Goal: Task Accomplishment & Management: Use online tool/utility

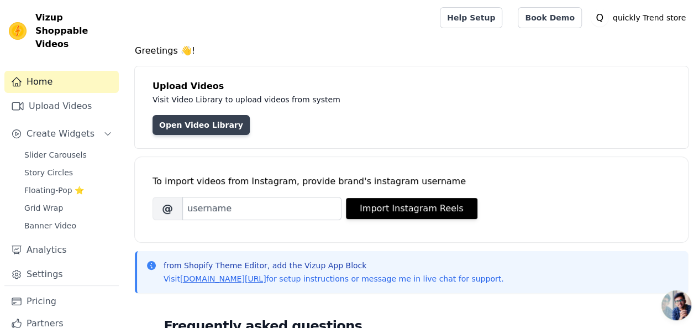
click at [185, 117] on link "Open Video Library" at bounding box center [201, 125] width 97 height 20
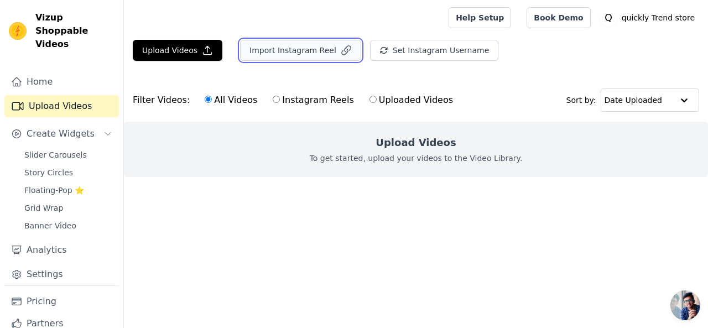
click at [302, 44] on button "Import Instagram Reel" at bounding box center [300, 50] width 121 height 21
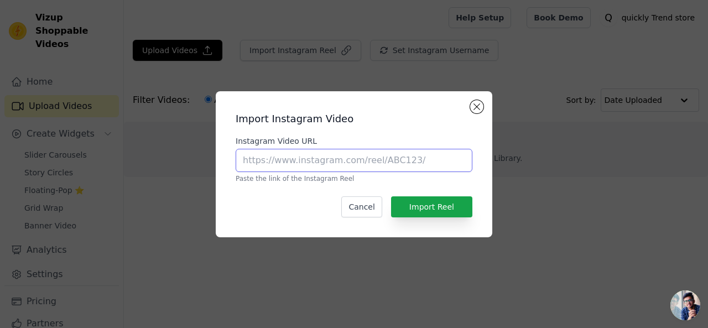
click at [303, 156] on input "Instagram Video URL" at bounding box center [354, 160] width 237 height 23
click at [362, 210] on button "Cancel" at bounding box center [361, 206] width 40 height 21
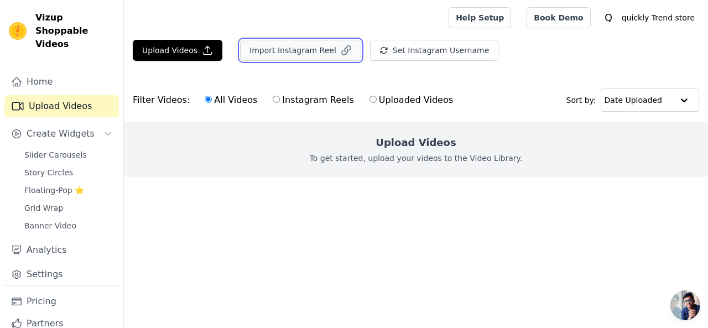
click at [290, 47] on button "Import Instagram Reel" at bounding box center [300, 50] width 121 height 21
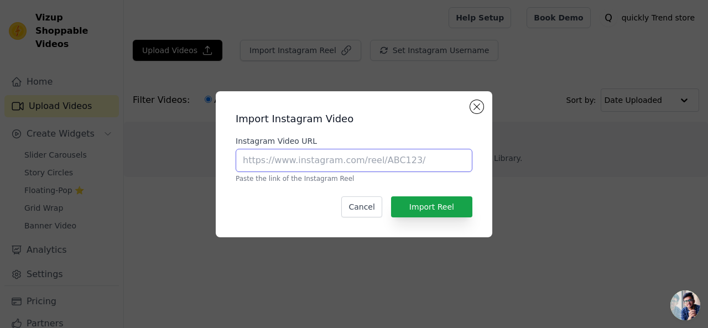
click at [280, 162] on input "Instagram Video URL" at bounding box center [354, 160] width 237 height 23
click at [236, 79] on div "Import Instagram Video Instagram Video URL Paste the link of the Instagram Reel…" at bounding box center [354, 164] width 672 height 181
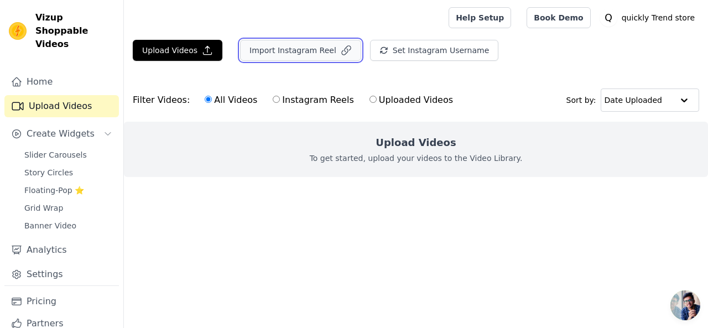
click at [275, 50] on button "Import Instagram Reel" at bounding box center [300, 50] width 121 height 21
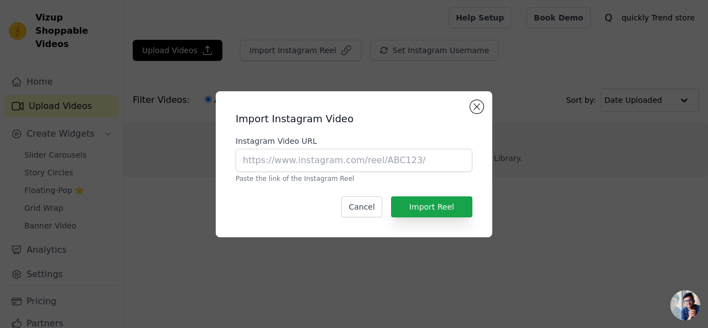
click at [182, 144] on div "Import Instagram Video Instagram Video URL Paste the link of the Instagram Reel…" at bounding box center [354, 164] width 672 height 181
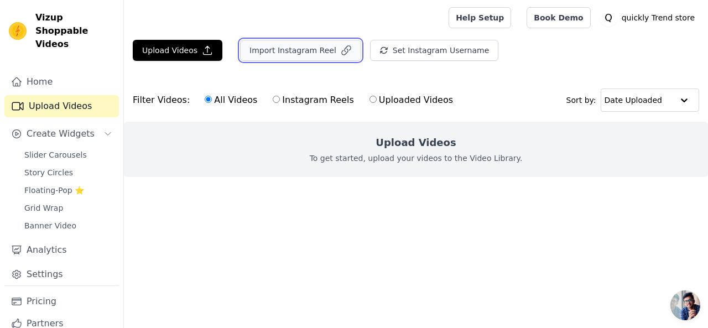
click at [270, 45] on button "Import Instagram Reel" at bounding box center [300, 50] width 121 height 21
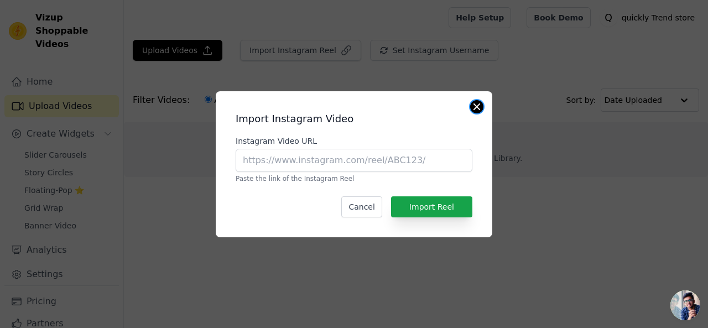
click at [477, 102] on button "Close modal" at bounding box center [476, 106] width 13 height 13
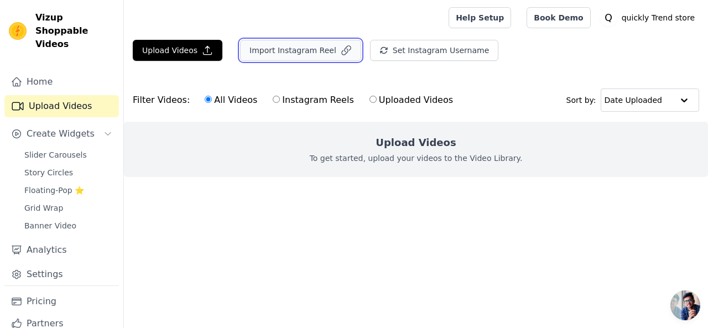
click at [272, 43] on button "Import Instagram Reel" at bounding box center [300, 50] width 121 height 21
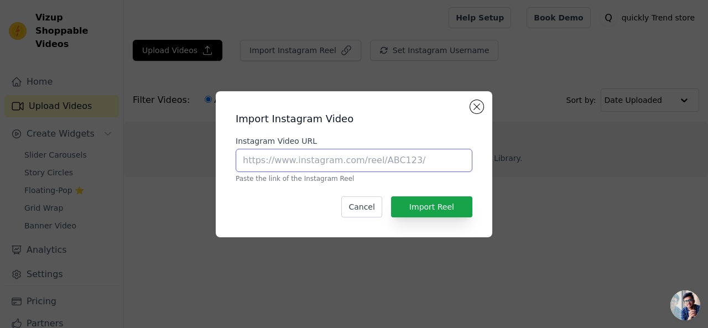
click at [259, 165] on input "Instagram Video URL" at bounding box center [354, 160] width 237 height 23
click at [263, 159] on input "Instagram Video URL" at bounding box center [354, 160] width 237 height 23
paste input "[URL][DOMAIN_NAME][DOMAIN_NAME].."
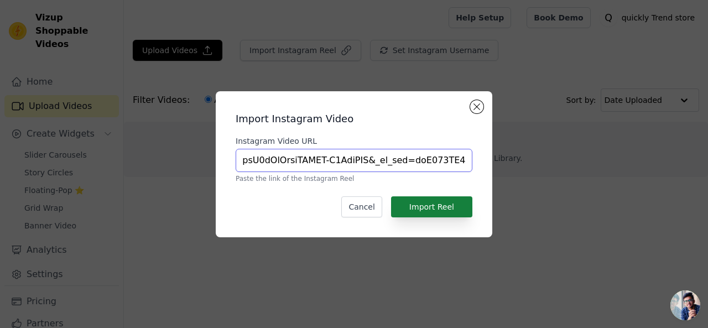
type input "[URL][DOMAIN_NAME][DOMAIN_NAME].."
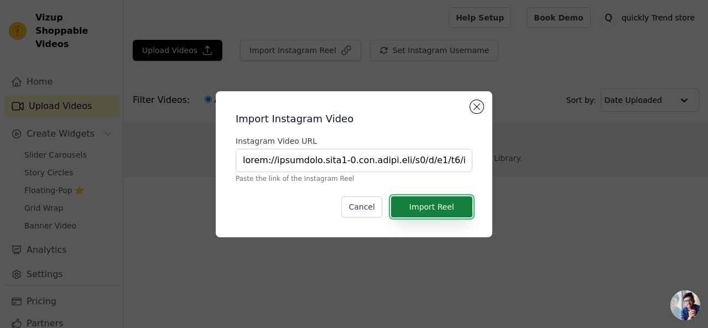
click at [428, 199] on button "Import Reel" at bounding box center [431, 206] width 81 height 21
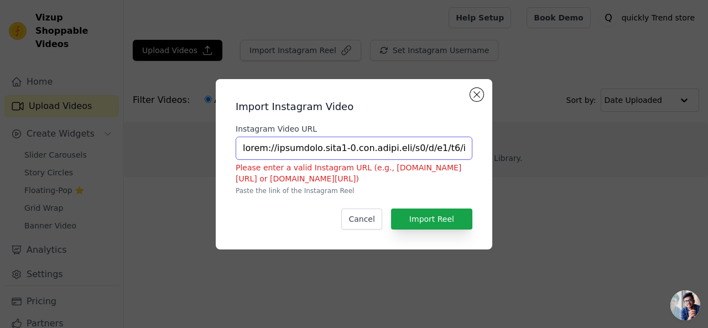
click at [302, 150] on input "Instagram Video URL" at bounding box center [354, 148] width 237 height 23
click at [248, 149] on input "Instagram Video URL" at bounding box center [354, 148] width 237 height 23
paste input "[URL][DOMAIN_NAME]"
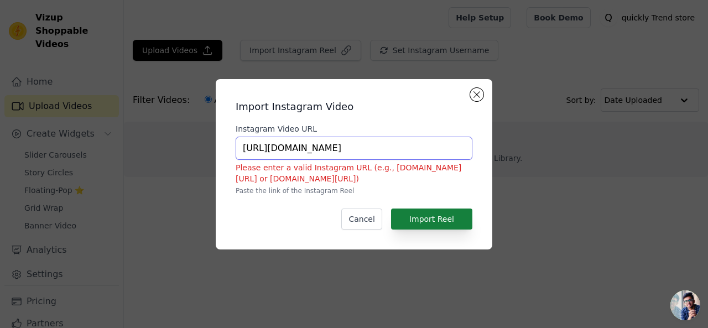
type input "[URL][DOMAIN_NAME]"
click at [431, 212] on button "Import Reel" at bounding box center [431, 218] width 81 height 21
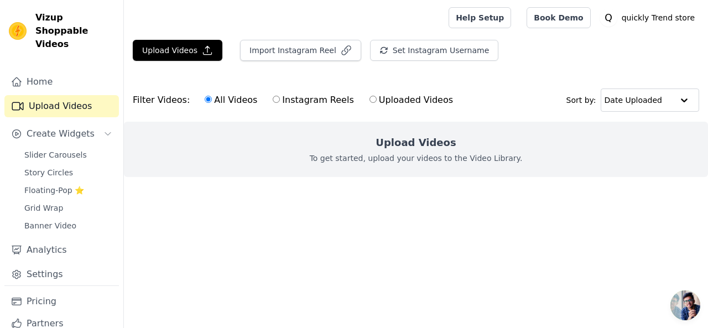
click at [300, 171] on div "Upload Videos To get started, upload your videos to the Video Library." at bounding box center [416, 149] width 584 height 55
click at [59, 149] on span "Slider Carousels" at bounding box center [55, 154] width 62 height 11
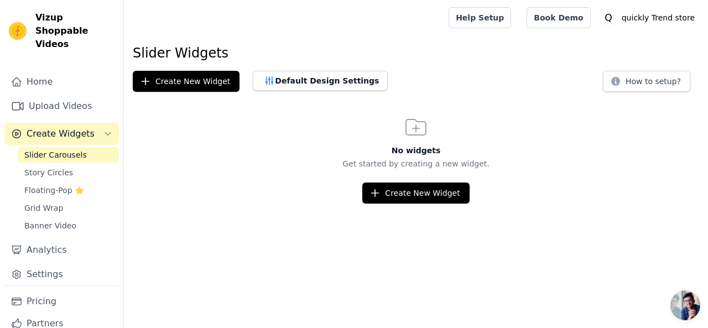
click at [53, 127] on span "Create Widgets" at bounding box center [61, 133] width 68 height 13
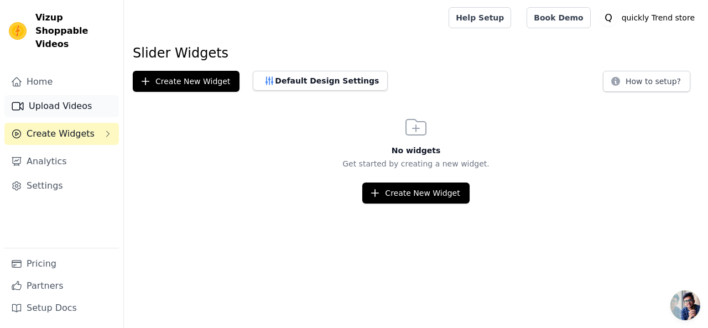
click at [49, 95] on link "Upload Videos" at bounding box center [61, 106] width 114 height 22
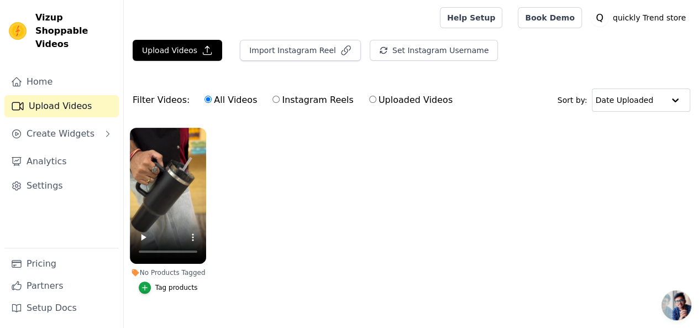
click at [158, 283] on div "Tag products" at bounding box center [176, 287] width 43 height 9
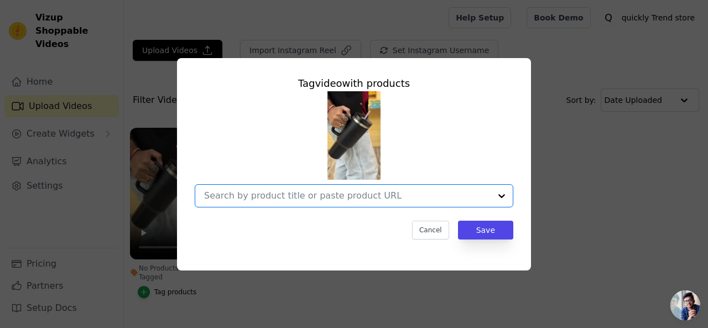
click at [311, 201] on input "No Products Tagged Tag video with products Option undefined, selected. Select i…" at bounding box center [347, 195] width 286 height 11
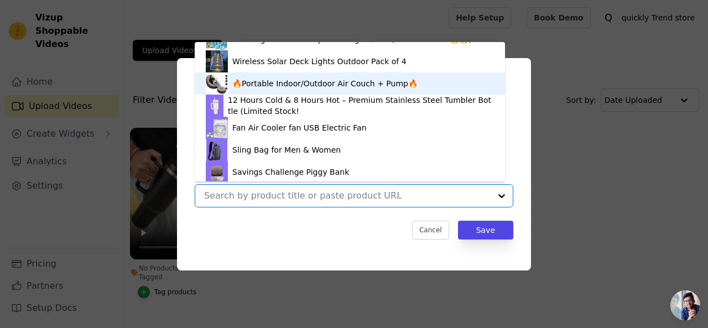
scroll to position [788, 0]
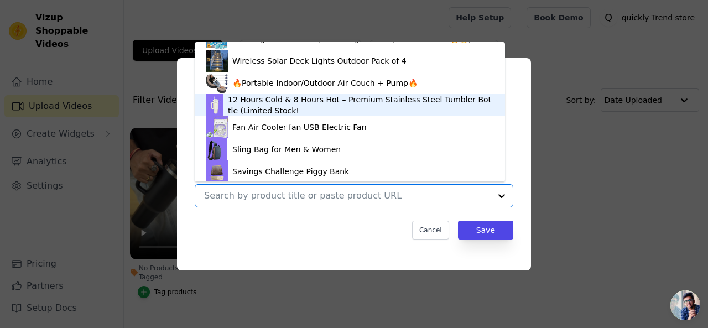
click at [264, 102] on div "12 Hours Cold & 8 Hours Hot – Premium Stainless Steel Tumbler Bottle (Limited S…" at bounding box center [361, 105] width 266 height 22
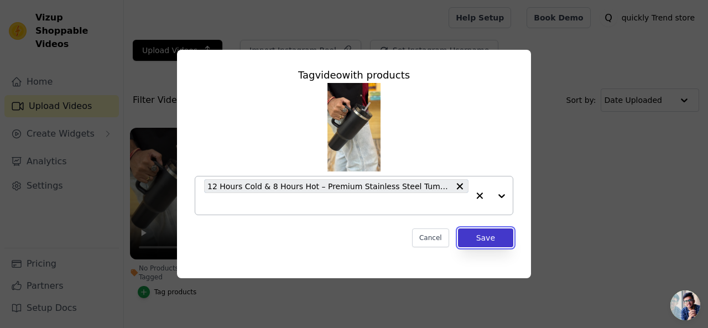
click at [483, 237] on button "Save" at bounding box center [485, 237] width 55 height 19
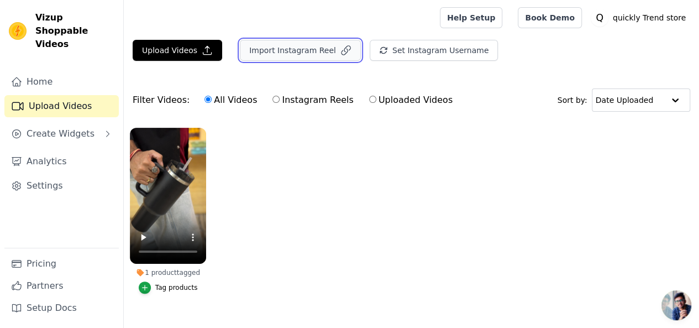
click at [299, 46] on button "Import Instagram Reel" at bounding box center [300, 50] width 121 height 21
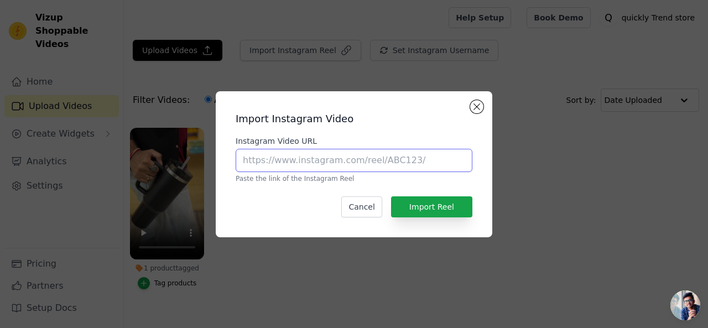
click at [279, 159] on input "Instagram Video URL" at bounding box center [354, 160] width 237 height 23
drag, startPoint x: 279, startPoint y: 159, endPoint x: 284, endPoint y: 170, distance: 12.1
click at [284, 170] on input "Instagram Video URL" at bounding box center [354, 160] width 237 height 23
paste input "[URL][DOMAIN_NAME]"
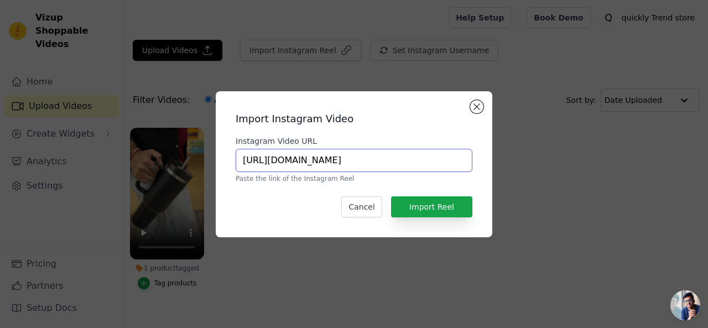
click at [284, 170] on input "[URL][DOMAIN_NAME]" at bounding box center [354, 160] width 237 height 23
type input "[URL][DOMAIN_NAME]"
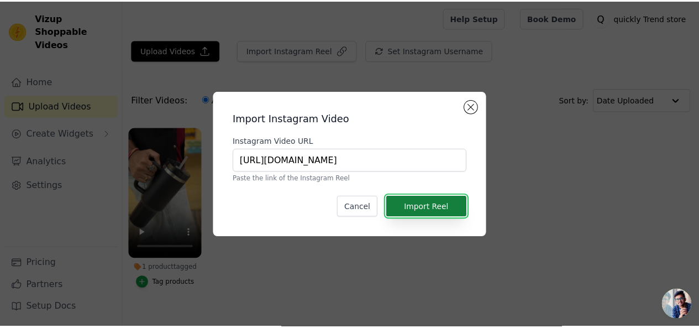
scroll to position [0, 0]
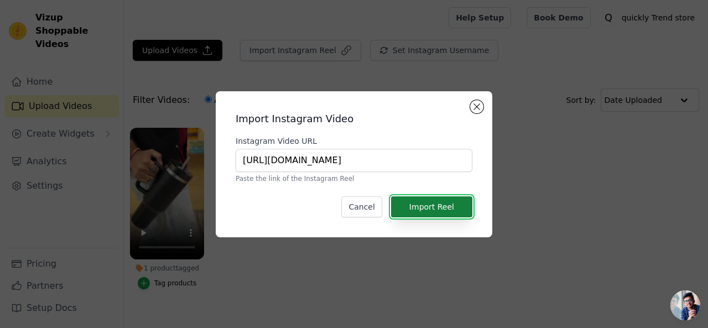
click at [421, 205] on button "Import Reel" at bounding box center [431, 206] width 81 height 21
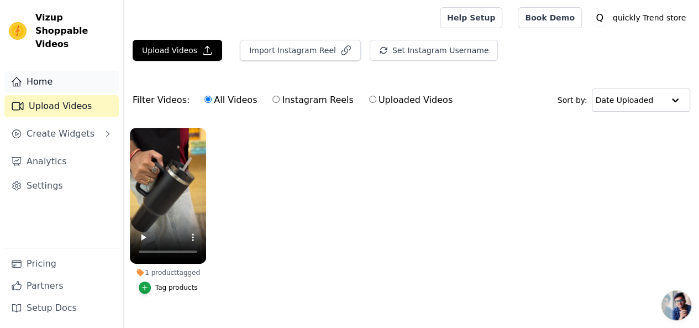
click at [39, 72] on link "Home" at bounding box center [61, 82] width 114 height 22
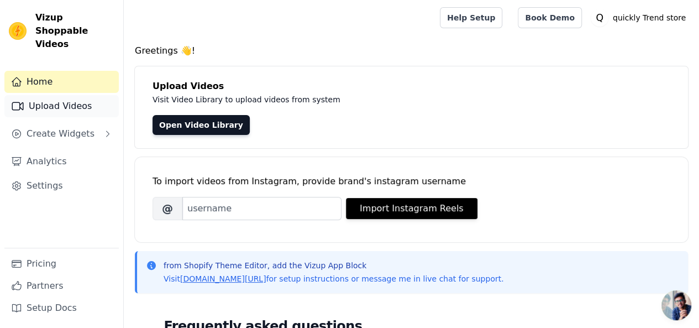
click at [54, 96] on link "Upload Videos" at bounding box center [61, 106] width 114 height 22
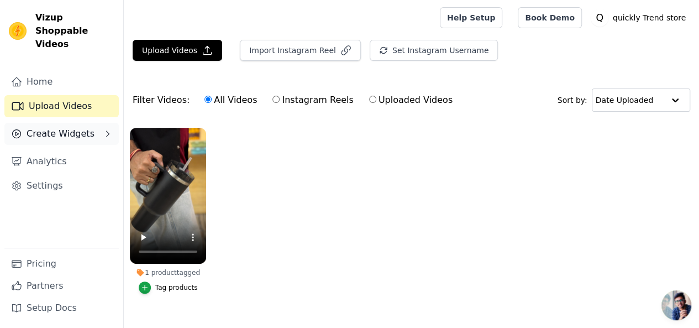
click at [64, 127] on span "Create Widgets" at bounding box center [61, 133] width 68 height 13
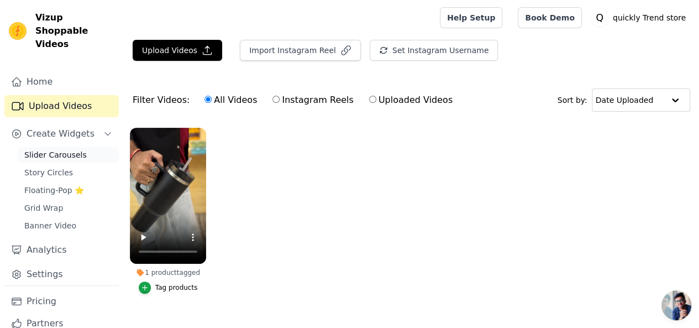
click at [64, 149] on span "Slider Carousels" at bounding box center [55, 154] width 62 height 11
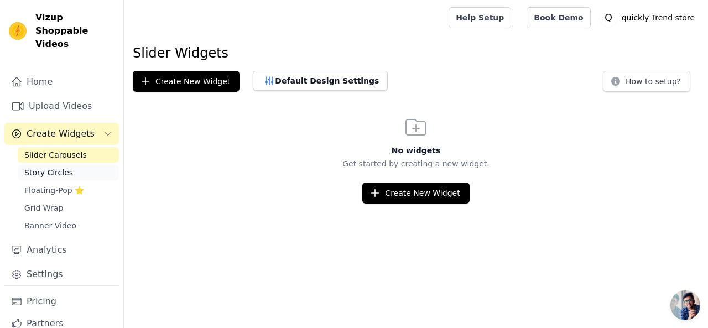
click at [56, 167] on span "Story Circles" at bounding box center [48, 172] width 49 height 11
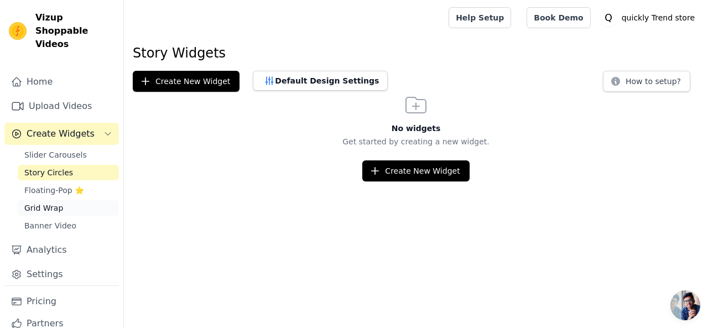
click at [50, 200] on link "Grid Wrap" at bounding box center [68, 207] width 101 height 15
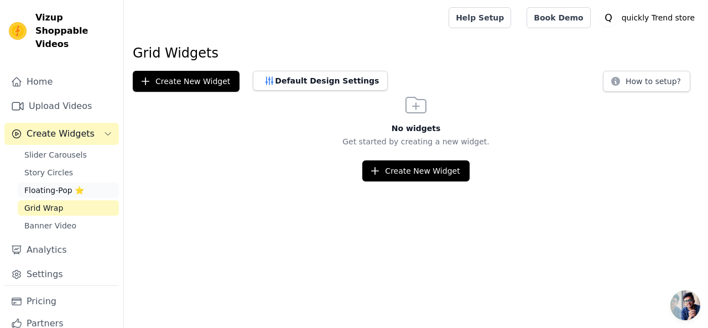
click at [50, 185] on span "Floating-Pop ⭐" at bounding box center [54, 190] width 60 height 11
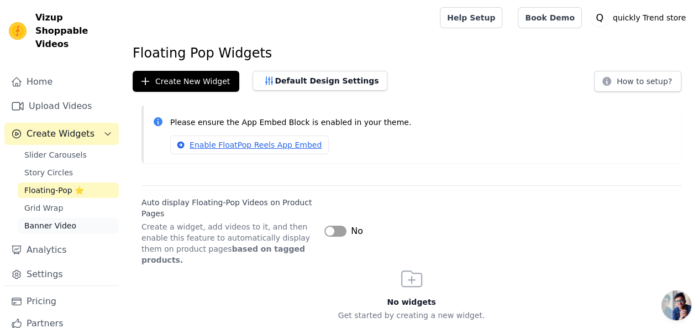
click at [49, 220] on span "Banner Video" at bounding box center [50, 225] width 52 height 11
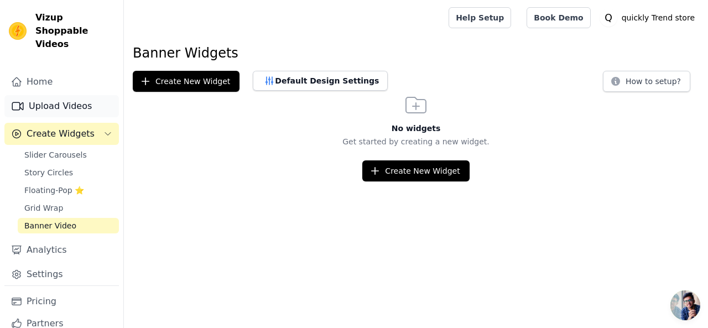
click at [42, 95] on link "Upload Videos" at bounding box center [61, 106] width 114 height 22
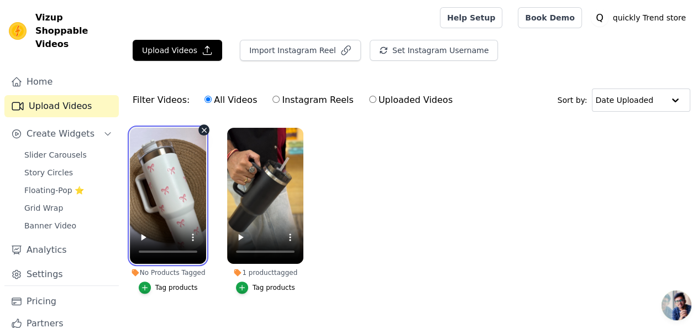
click at [180, 205] on video at bounding box center [168, 196] width 76 height 136
click at [155, 281] on button "Tag products" at bounding box center [168, 287] width 59 height 12
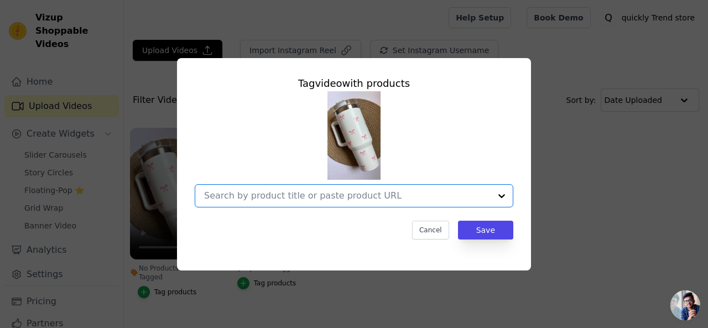
click at [312, 195] on input "No Products Tagged Tag video with products Option undefined, selected. Select i…" at bounding box center [347, 195] width 286 height 11
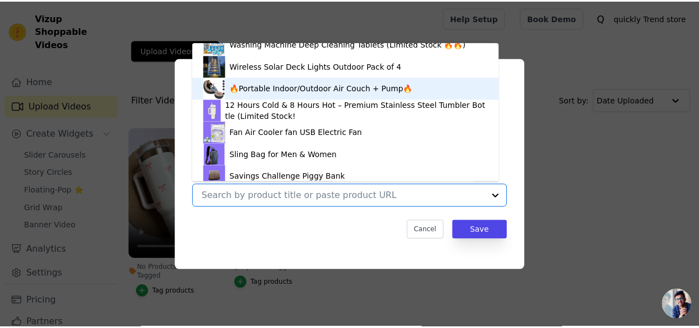
scroll to position [784, 0]
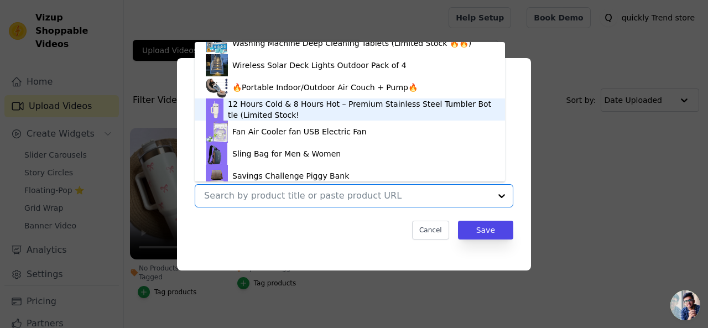
click at [208, 116] on img at bounding box center [215, 109] width 18 height 22
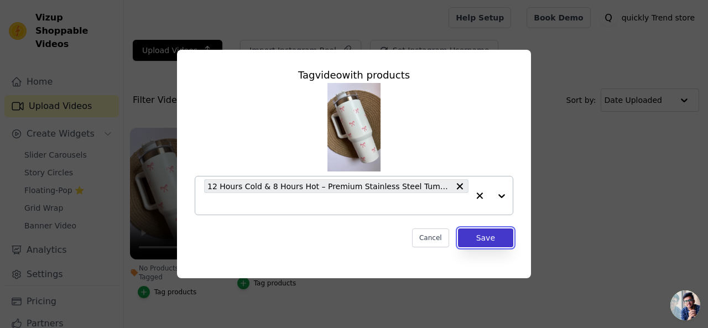
click at [479, 233] on button "Save" at bounding box center [485, 237] width 55 height 19
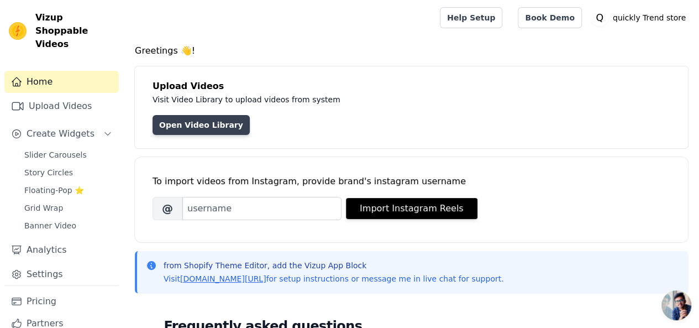
click at [194, 126] on link "Open Video Library" at bounding box center [201, 125] width 97 height 20
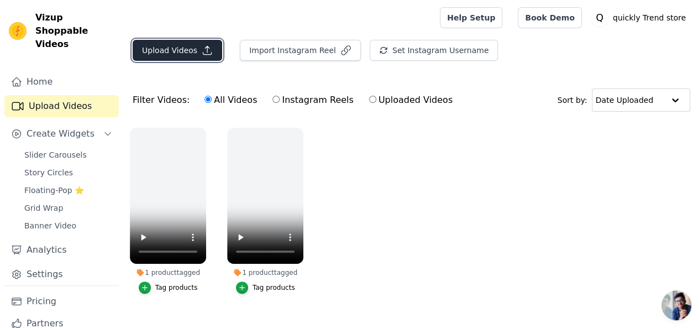
click at [182, 54] on button "Upload Videos" at bounding box center [178, 50] width 90 height 21
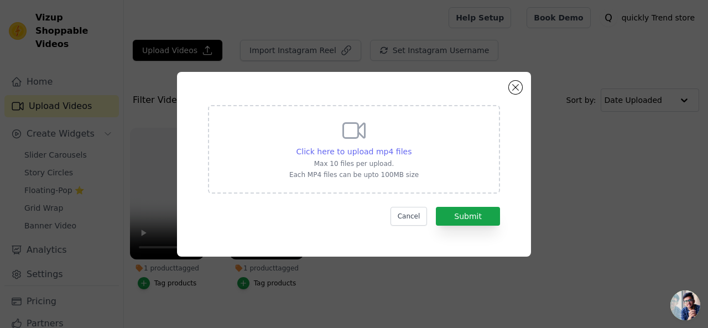
click at [362, 151] on span "Click here to upload mp4 files" at bounding box center [354, 151] width 116 height 9
click at [411, 146] on input "Click here to upload mp4 files Max 10 files per upload. Each MP4 files can be u…" at bounding box center [411, 145] width 1 height 1
type input "C:\fakepath\WhatsApp Video 2025-08-02 at 8.16.12 PM (1).mp4"
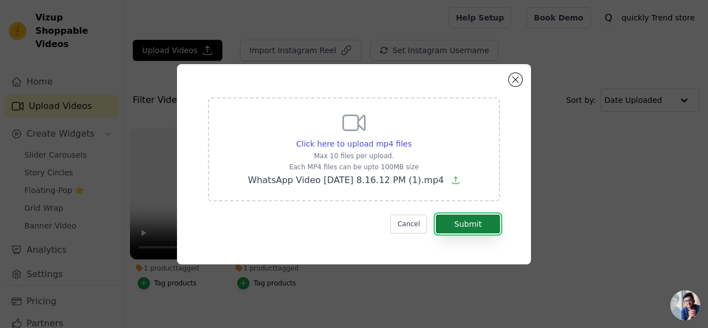
click at [479, 227] on button "Submit" at bounding box center [468, 224] width 64 height 19
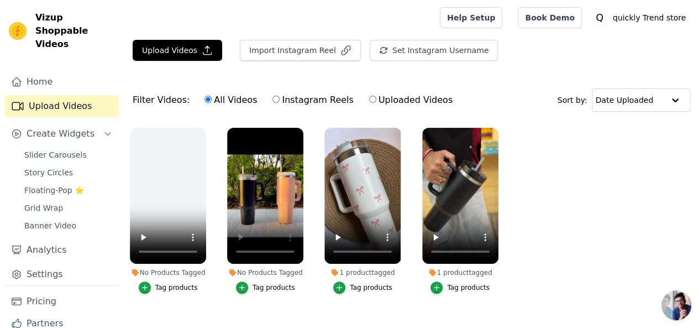
click at [202, 290] on div "No Products Tagged Tag products" at bounding box center [168, 213] width 88 height 182
click at [264, 283] on div "Tag products" at bounding box center [274, 287] width 43 height 9
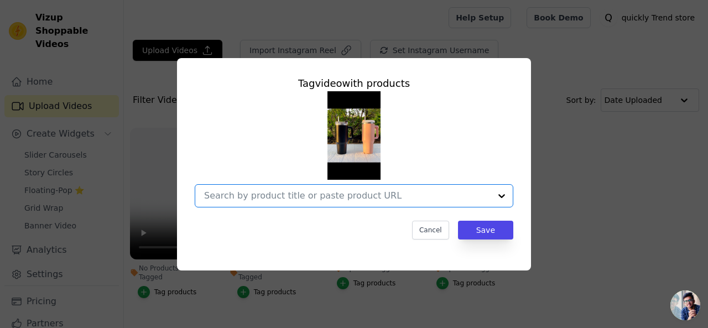
click at [303, 191] on input "No Products Tagged Tag video with products Option undefined, selected. Select i…" at bounding box center [347, 195] width 286 height 11
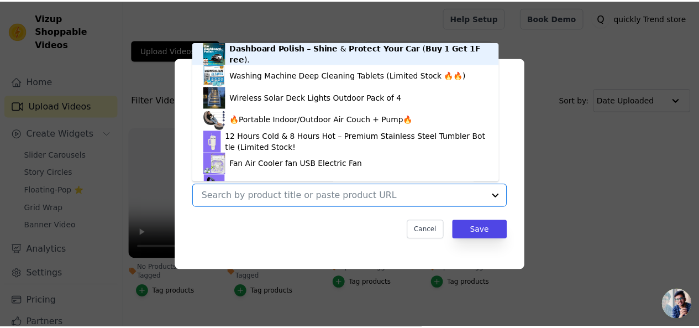
scroll to position [812, 0]
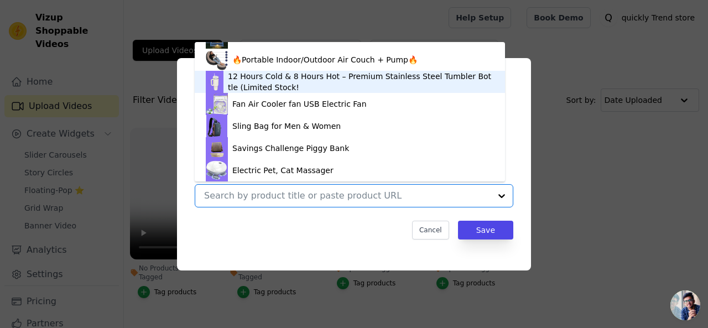
click at [248, 88] on div "12 Hours Cold & 8 Hours Hot – Premium Stainless Steel Tumbler Bottle (Limited S…" at bounding box center [361, 82] width 266 height 22
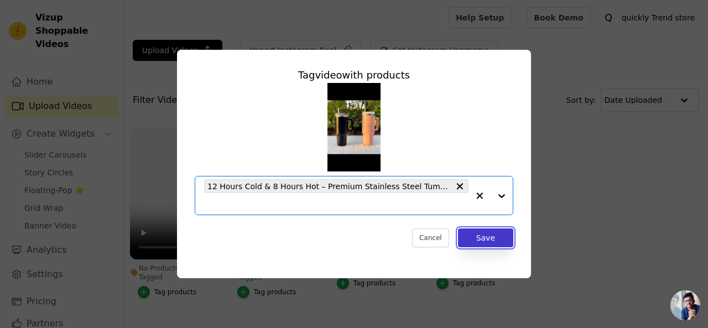
click at [480, 233] on button "Save" at bounding box center [485, 237] width 55 height 19
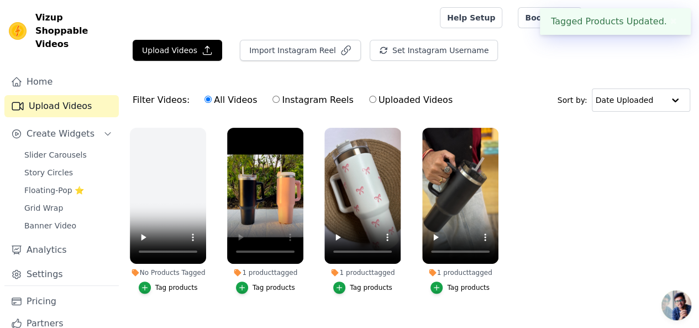
scroll to position [18, 0]
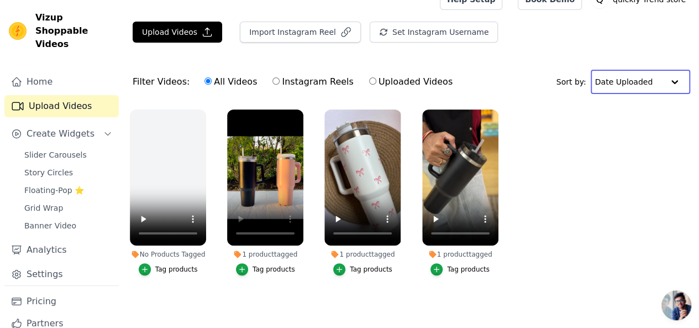
click at [631, 80] on input "text" at bounding box center [629, 82] width 69 height 22
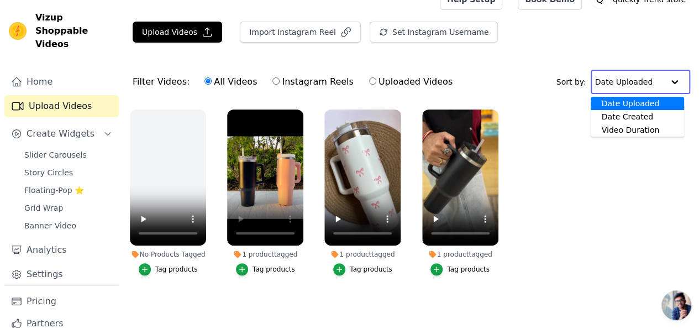
click at [631, 80] on input "text" at bounding box center [629, 82] width 69 height 22
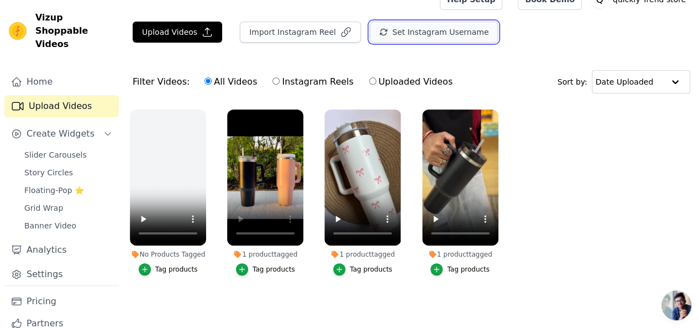
click at [396, 35] on button "Set Instagram Username" at bounding box center [434, 32] width 128 height 21
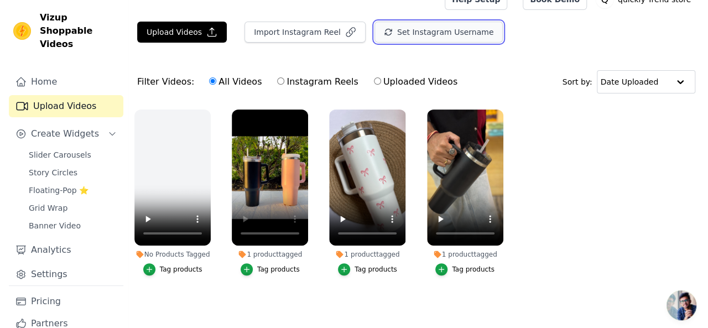
scroll to position [0, 0]
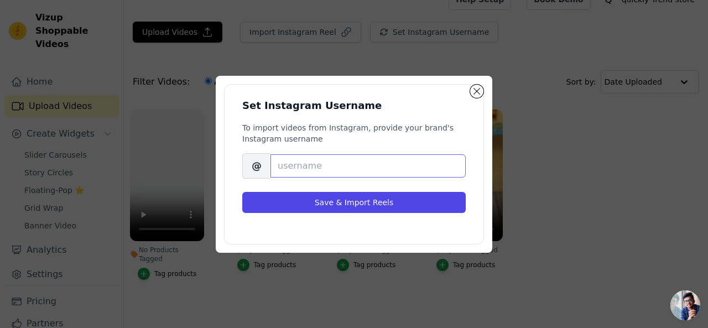
click at [287, 168] on input "Brand's Instagram Username" at bounding box center [367, 165] width 195 height 23
click at [473, 90] on button "Close modal" at bounding box center [476, 91] width 13 height 13
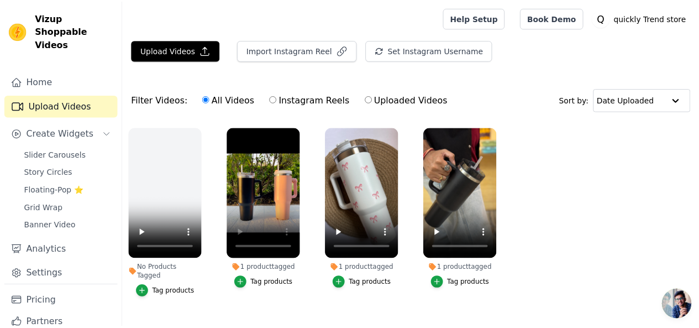
scroll to position [18, 0]
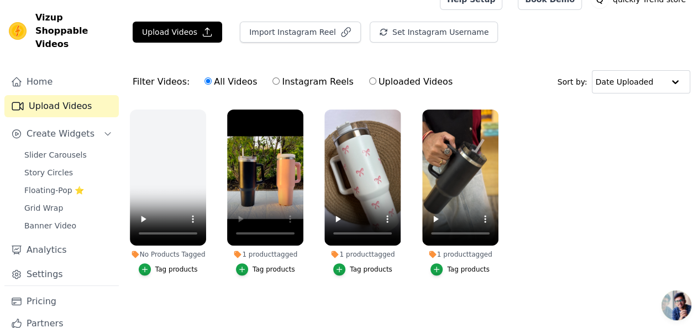
click at [473, 90] on div "Filter Videos: All Videos Instagram Reels Uploaded Videos Sort by: Date Uploaded" at bounding box center [412, 81] width 576 height 43
click at [369, 82] on label "Uploaded Videos" at bounding box center [411, 82] width 85 height 14
click at [369, 82] on input "Uploaded Videos" at bounding box center [372, 80] width 7 height 7
radio input "true"
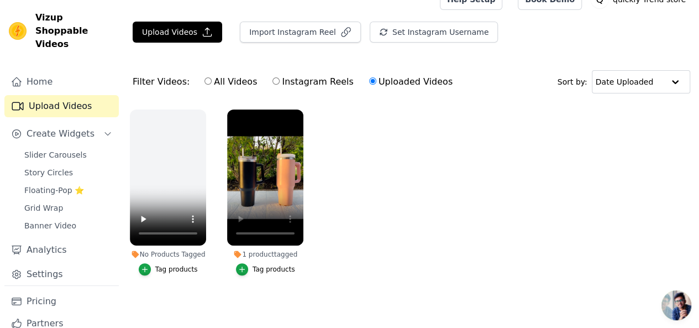
click at [272, 86] on label "Instagram Reels" at bounding box center [313, 82] width 82 height 14
click at [273, 85] on input "Instagram Reels" at bounding box center [276, 80] width 7 height 7
radio input "true"
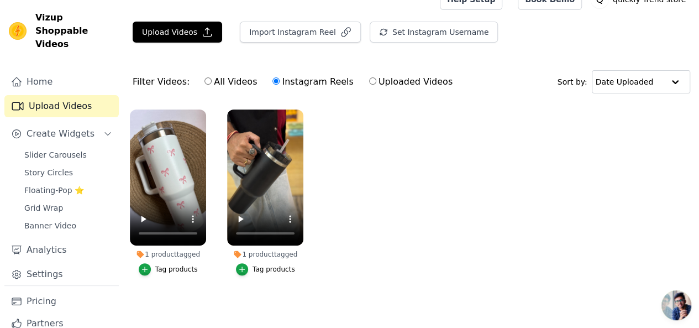
click at [205, 84] on input "All Videos" at bounding box center [208, 80] width 7 height 7
radio input "true"
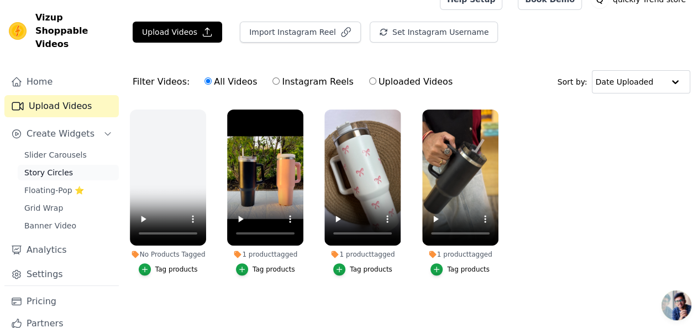
click at [55, 167] on span "Story Circles" at bounding box center [48, 172] width 49 height 11
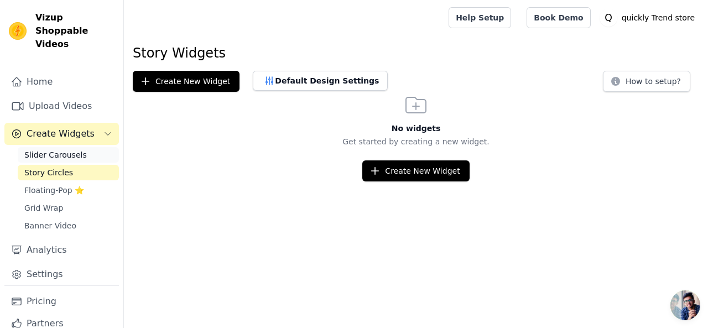
click at [57, 149] on span "Slider Carousels" at bounding box center [55, 154] width 62 height 11
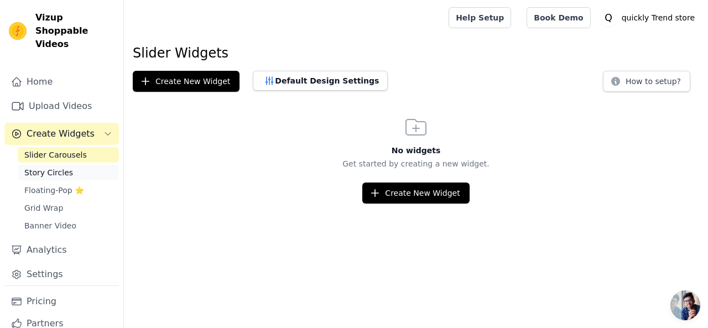
click at [45, 167] on span "Story Circles" at bounding box center [48, 172] width 49 height 11
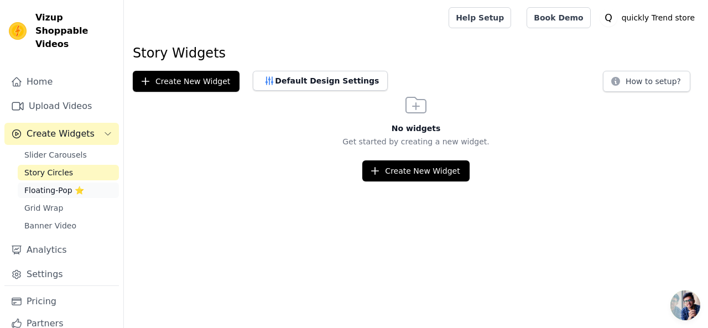
click at [51, 185] on span "Floating-Pop ⭐" at bounding box center [54, 190] width 60 height 11
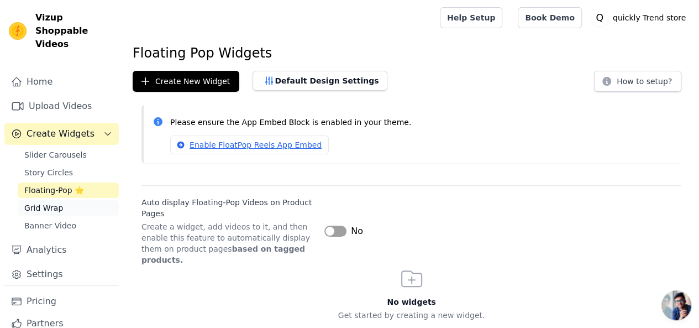
click at [59, 200] on link "Grid Wrap" at bounding box center [68, 207] width 101 height 15
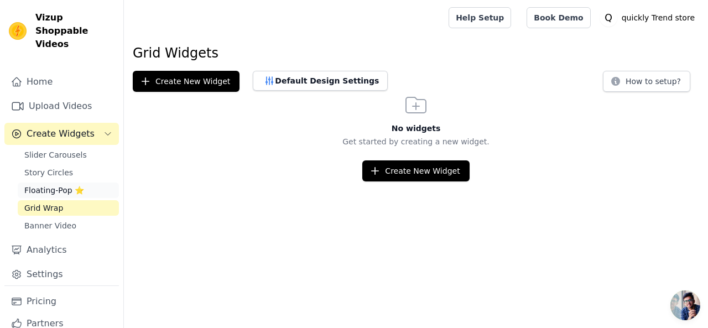
click at [66, 185] on span "Floating-Pop ⭐" at bounding box center [54, 190] width 60 height 11
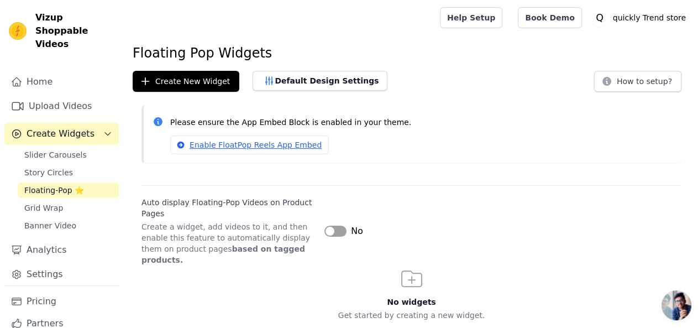
scroll to position [14, 0]
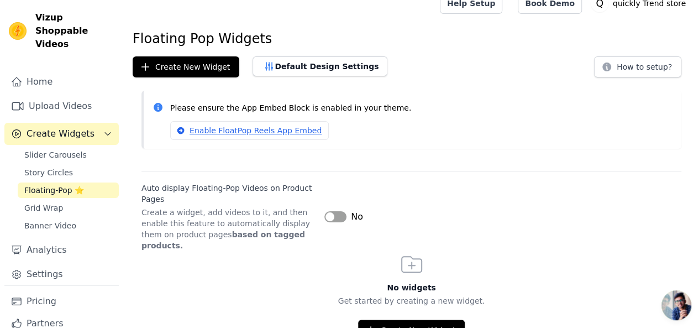
click at [337, 211] on button "Label" at bounding box center [336, 216] width 22 height 11
click at [55, 202] on span "Grid Wrap" at bounding box center [43, 207] width 39 height 11
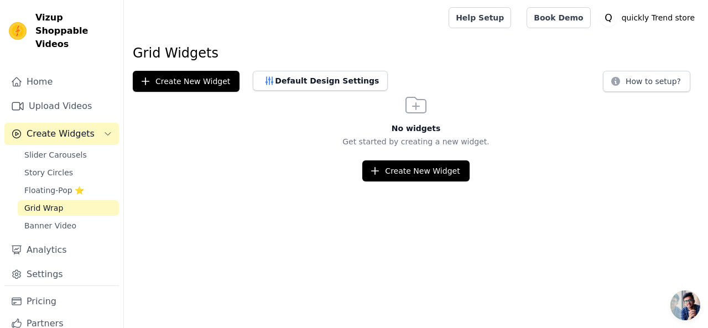
click at [65, 203] on div "Slider Carousels Story Circles Floating-Pop ⭐ Grid Wrap Banner Video" at bounding box center [68, 190] width 101 height 86
click at [65, 149] on span "Slider Carousels" at bounding box center [55, 154] width 62 height 11
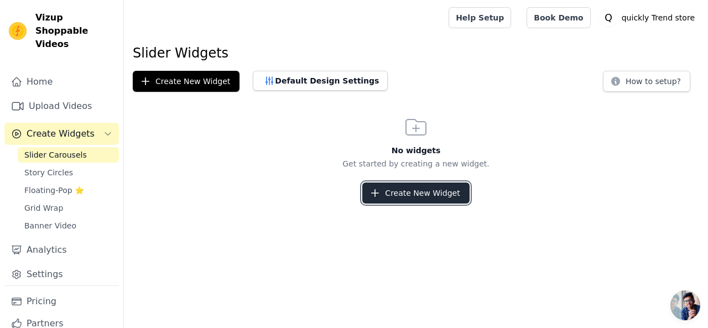
click at [415, 197] on button "Create New Widget" at bounding box center [415, 192] width 107 height 21
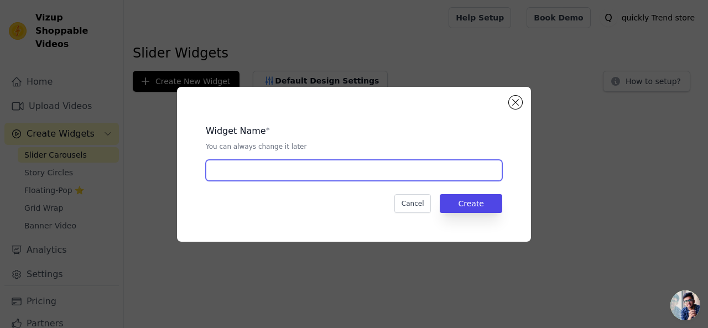
click at [312, 173] on input "text" at bounding box center [354, 170] width 296 height 21
type input "tumblr bottle"
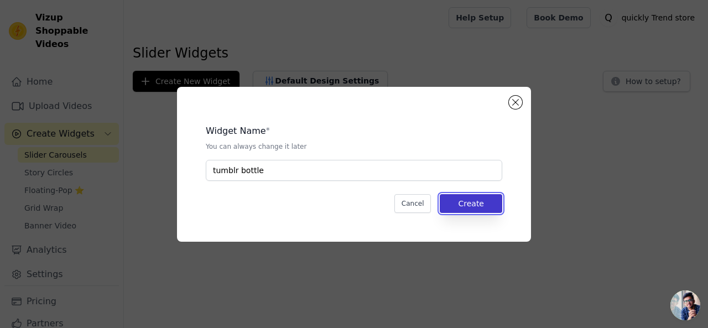
click at [462, 195] on button "Create" at bounding box center [471, 203] width 62 height 19
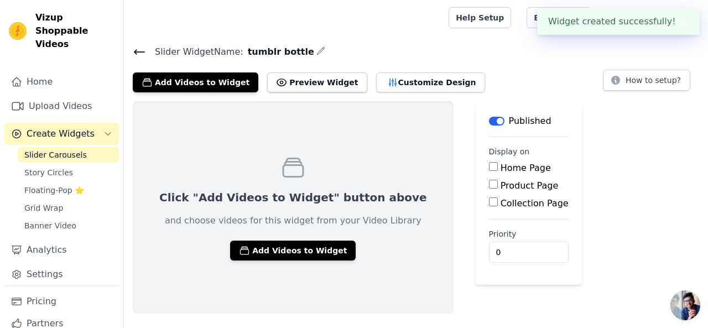
click at [489, 172] on div "Home Page" at bounding box center [529, 167] width 80 height 13
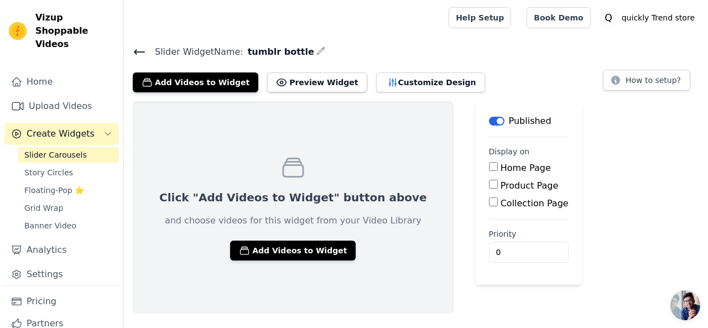
click at [489, 169] on input "Home Page" at bounding box center [493, 166] width 9 height 9
checkbox input "true"
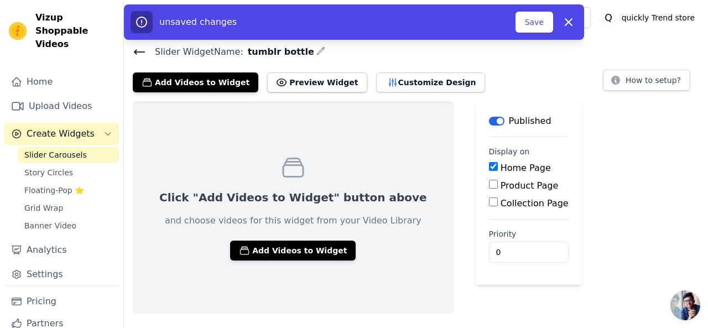
click at [489, 180] on input "Product Page" at bounding box center [493, 184] width 9 height 9
checkbox input "true"
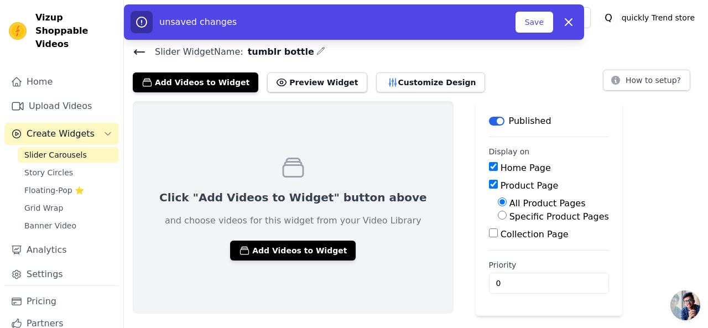
click at [498, 217] on input "Specific Product Pages" at bounding box center [502, 215] width 9 height 9
radio input "true"
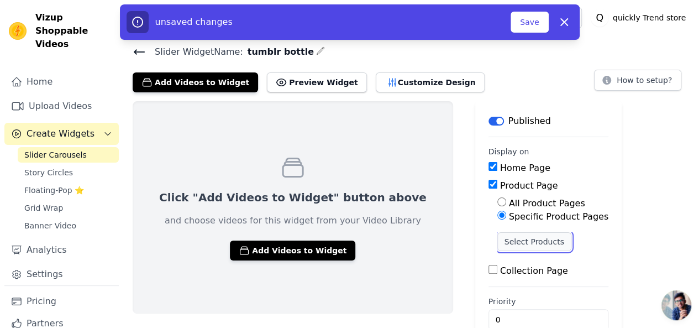
click at [498, 238] on button "Select Products" at bounding box center [535, 241] width 74 height 19
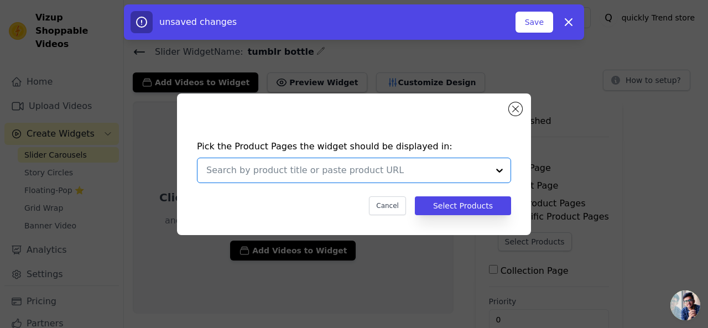
click at [316, 164] on input "text" at bounding box center [347, 170] width 282 height 13
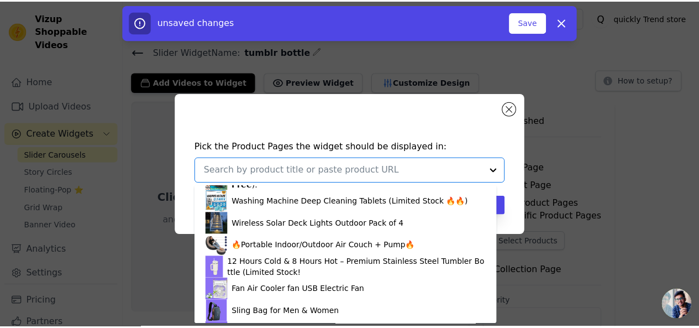
scroll to position [814, 0]
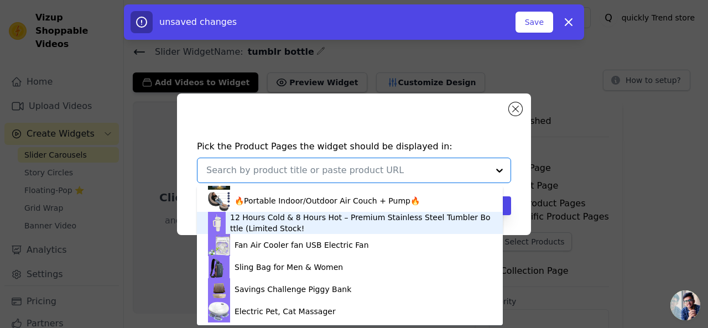
click at [243, 228] on div "12 Hours Cold & 8 Hours Hot – Premium Stainless Steel Tumbler Bottle (Limited S…" at bounding box center [361, 223] width 262 height 22
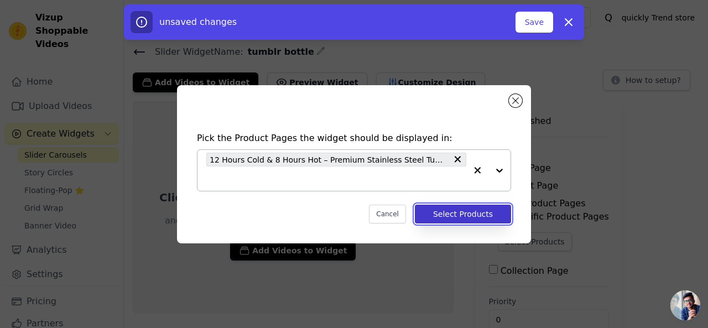
click at [457, 219] on button "Select Products" at bounding box center [463, 214] width 96 height 19
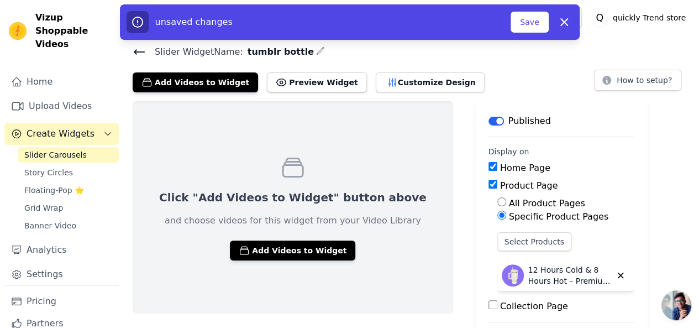
scroll to position [57, 0]
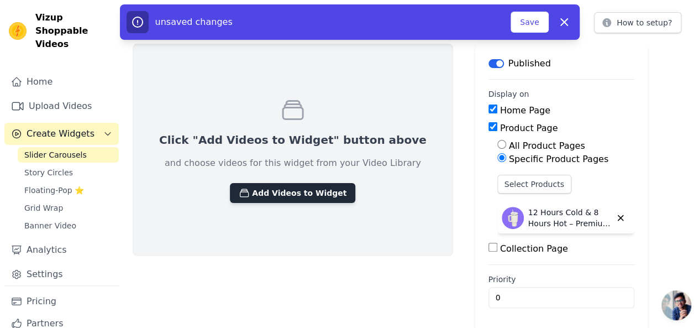
click at [271, 191] on button "Add Videos to Widget" at bounding box center [293, 193] width 126 height 20
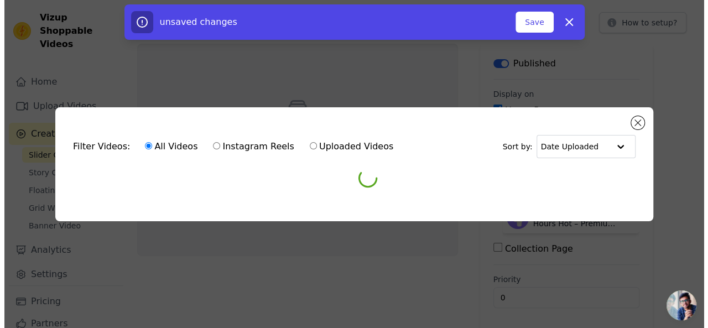
scroll to position [0, 0]
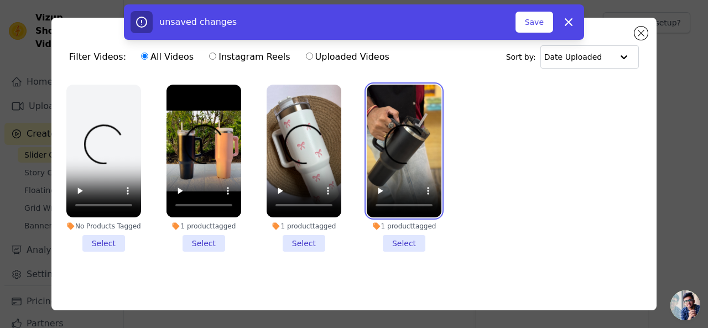
click at [405, 156] on video at bounding box center [404, 151] width 75 height 133
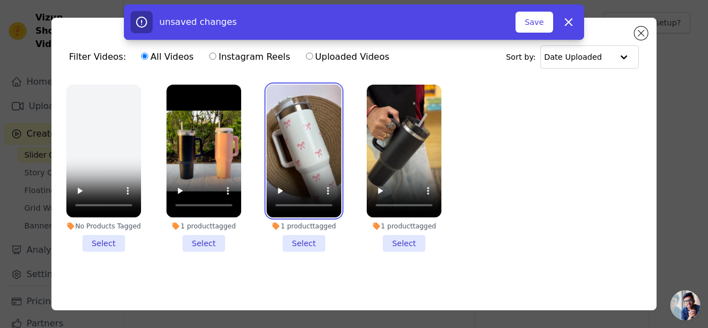
click at [331, 152] on video at bounding box center [303, 151] width 75 height 133
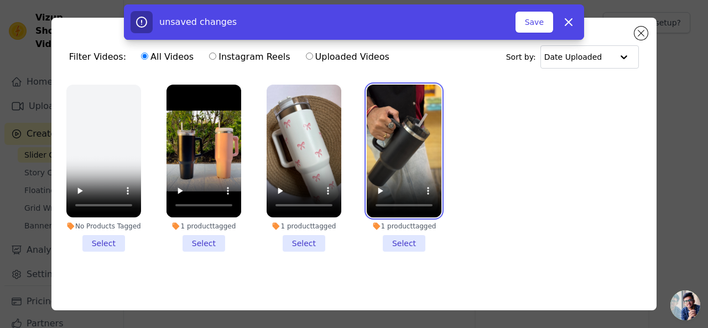
click at [407, 153] on video at bounding box center [404, 151] width 75 height 133
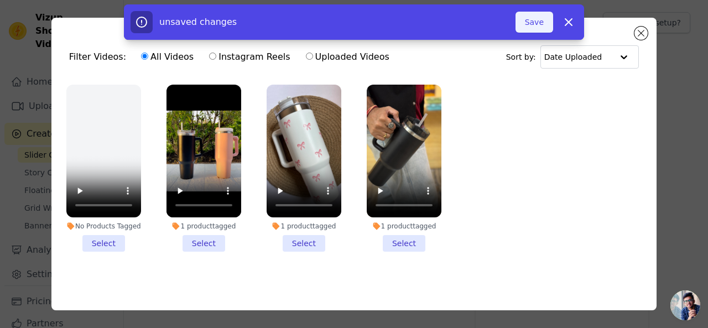
click at [524, 27] on button "Save" at bounding box center [534, 22] width 38 height 21
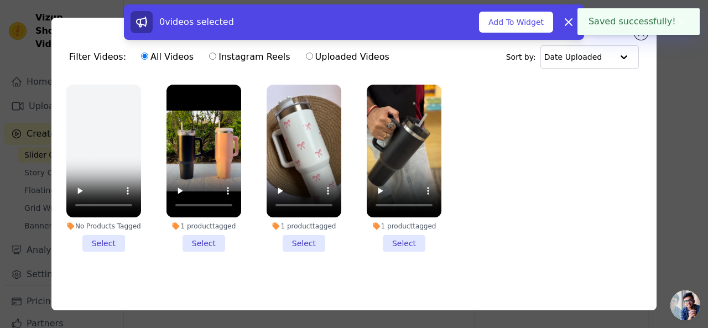
click at [391, 240] on li "1 product tagged Select" at bounding box center [404, 168] width 75 height 167
click at [0, 0] on input "1 product tagged Select" at bounding box center [0, 0] width 0 height 0
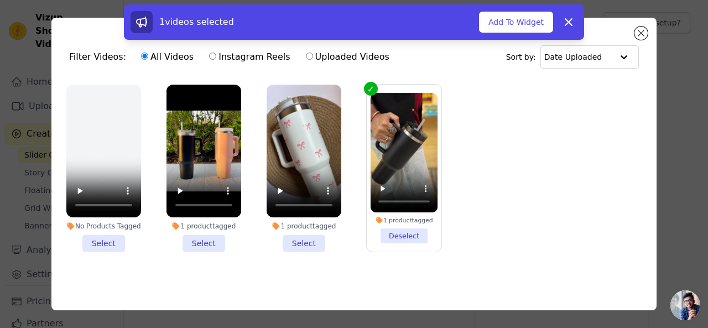
click at [299, 241] on li "1 product tagged Select" at bounding box center [303, 168] width 75 height 167
click at [0, 0] on input "1 product tagged Select" at bounding box center [0, 0] width 0 height 0
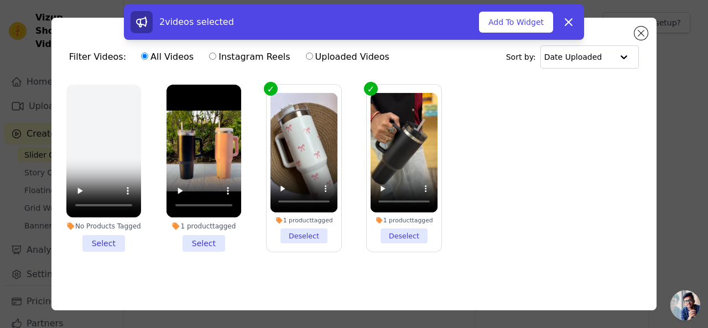
click at [196, 243] on li "1 product tagged Select" at bounding box center [203, 168] width 75 height 167
click at [0, 0] on input "1 product tagged Select" at bounding box center [0, 0] width 0 height 0
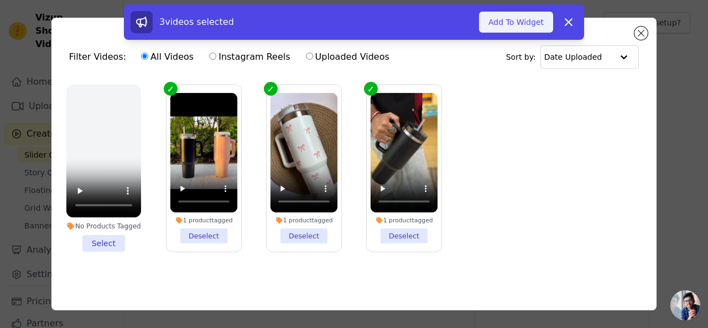
click at [510, 26] on button "Add To Widget" at bounding box center [516, 22] width 74 height 21
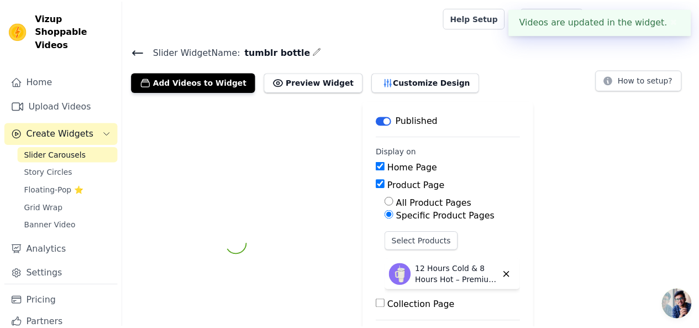
scroll to position [57, 0]
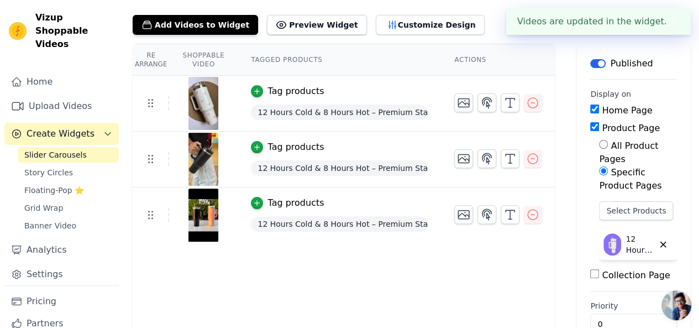
drag, startPoint x: 615, startPoint y: 25, endPoint x: 609, endPoint y: 22, distance: 6.9
click at [609, 22] on div "Videos are updated in the widget. ✖" at bounding box center [598, 21] width 185 height 27
click at [670, 20] on button "✖" at bounding box center [673, 21] width 13 height 13
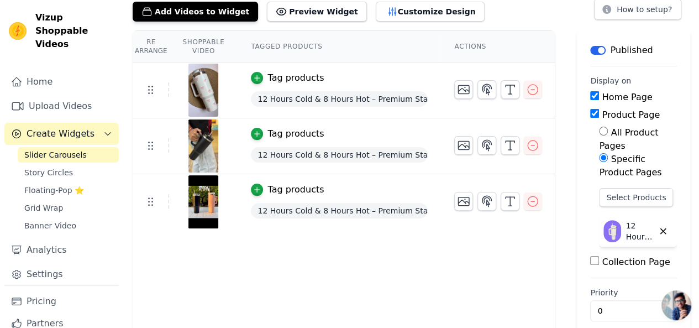
scroll to position [0, 0]
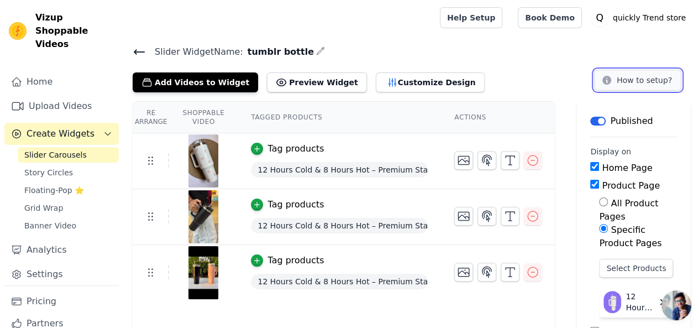
click at [611, 80] on icon at bounding box center [607, 80] width 9 height 9
